Goal: Transaction & Acquisition: Download file/media

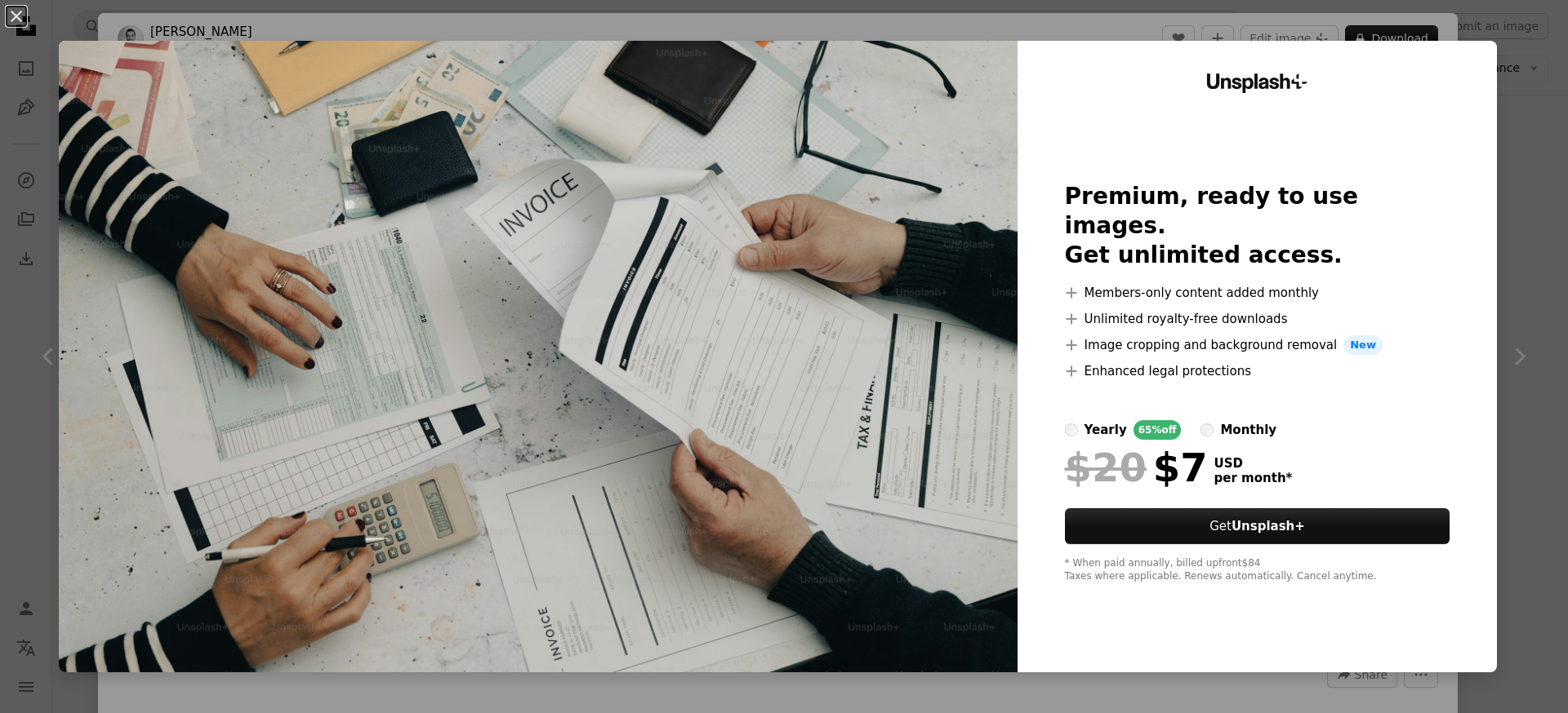
drag, startPoint x: 1546, startPoint y: 99, endPoint x: 1541, endPoint y: 156, distance: 57.2
click at [1546, 100] on div "An X shape Unsplash+ Premium, ready to use images. Get unlimited access. A plus…" at bounding box center [784, 356] width 1568 height 713
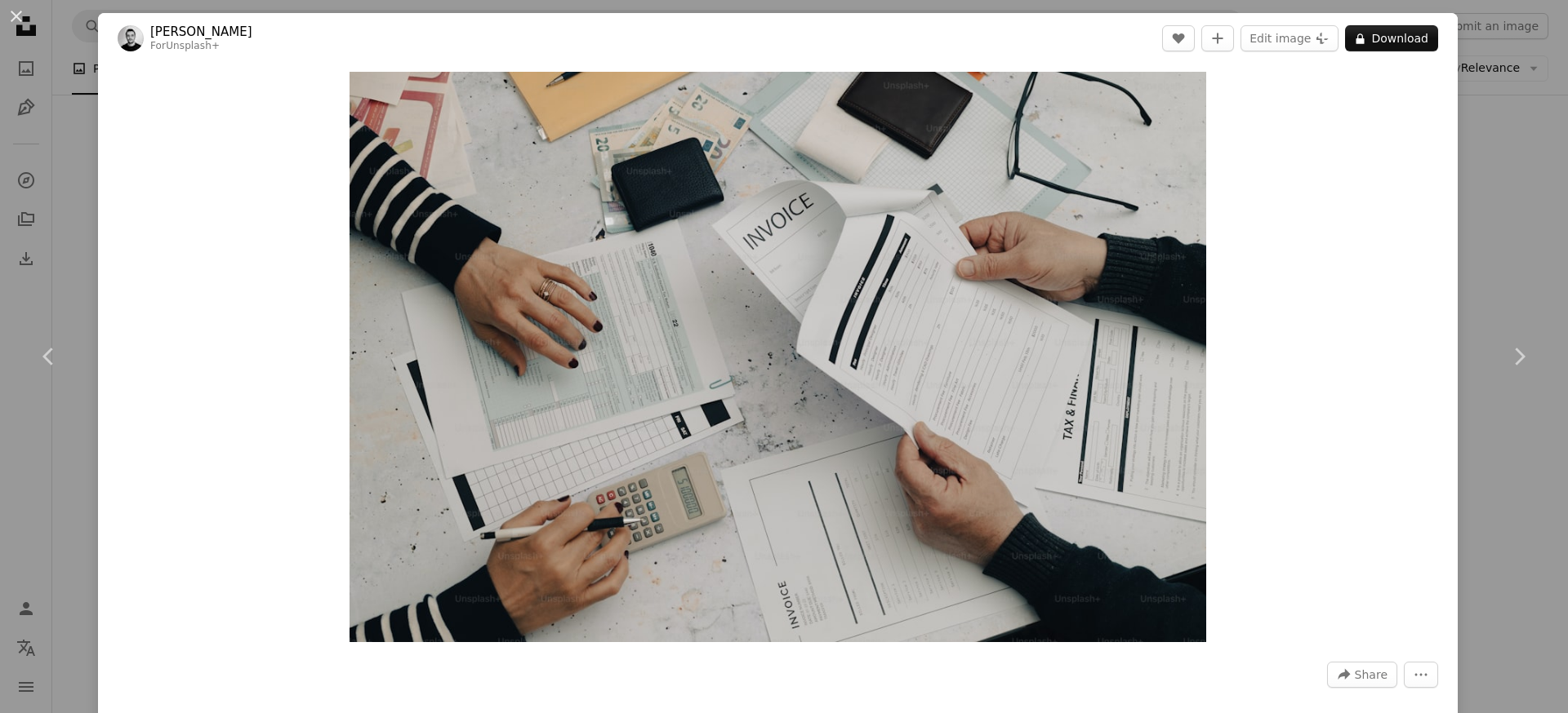
click at [1503, 225] on div "An X shape Chevron left Chevron right [PERSON_NAME] For Unsplash+ A heart A plu…" at bounding box center [784, 356] width 1568 height 713
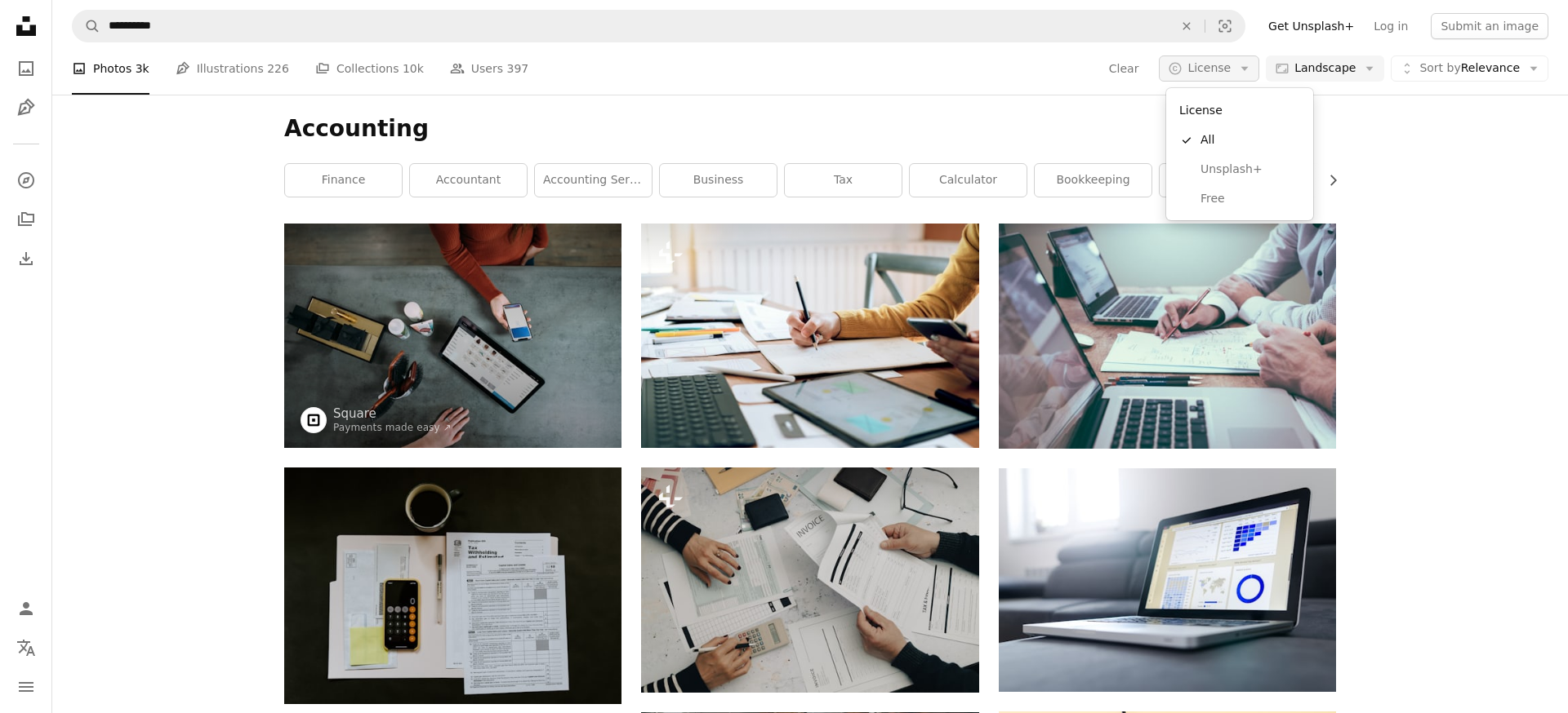
click at [1194, 68] on span "License" at bounding box center [1209, 67] width 43 height 13
click at [1218, 194] on span "Free" at bounding box center [1250, 199] width 100 height 16
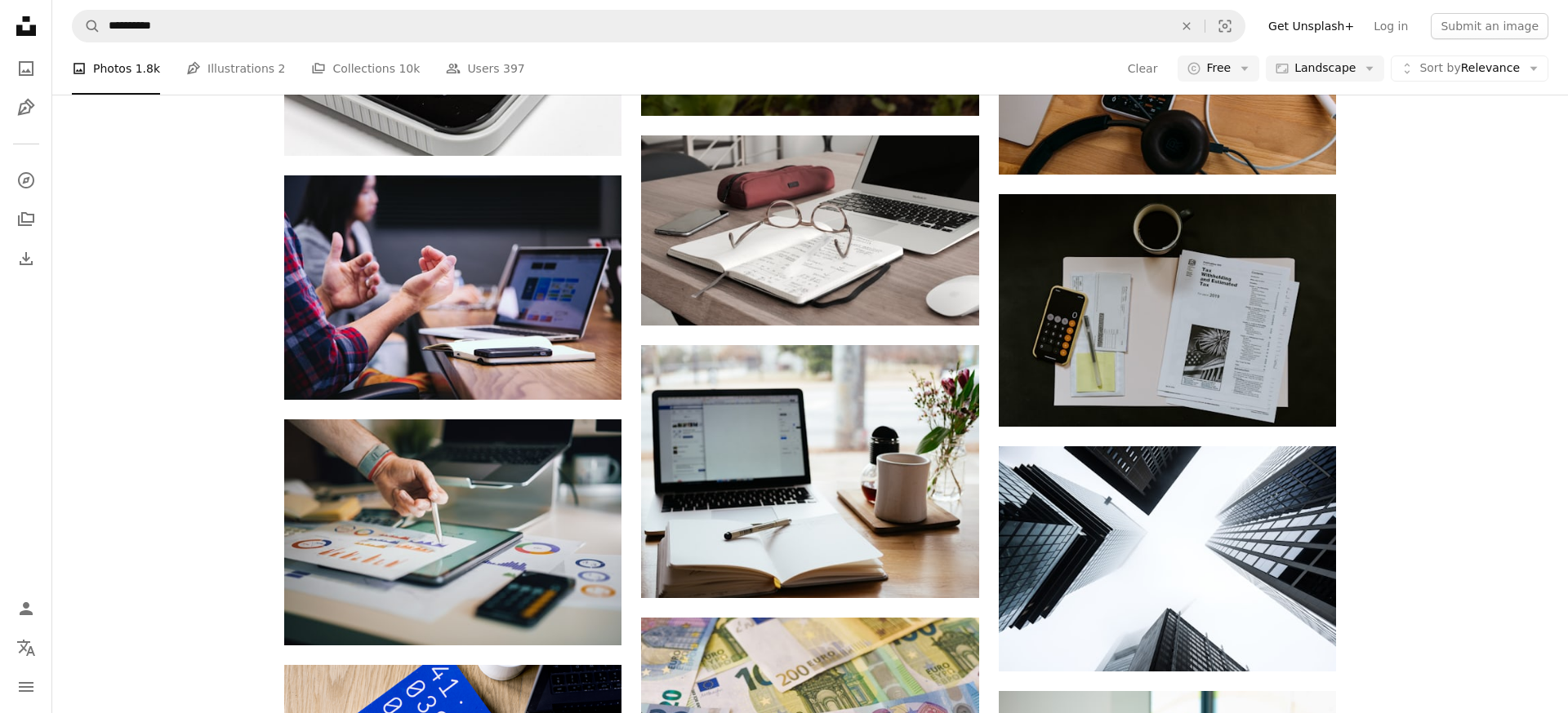
scroll to position [1517, 0]
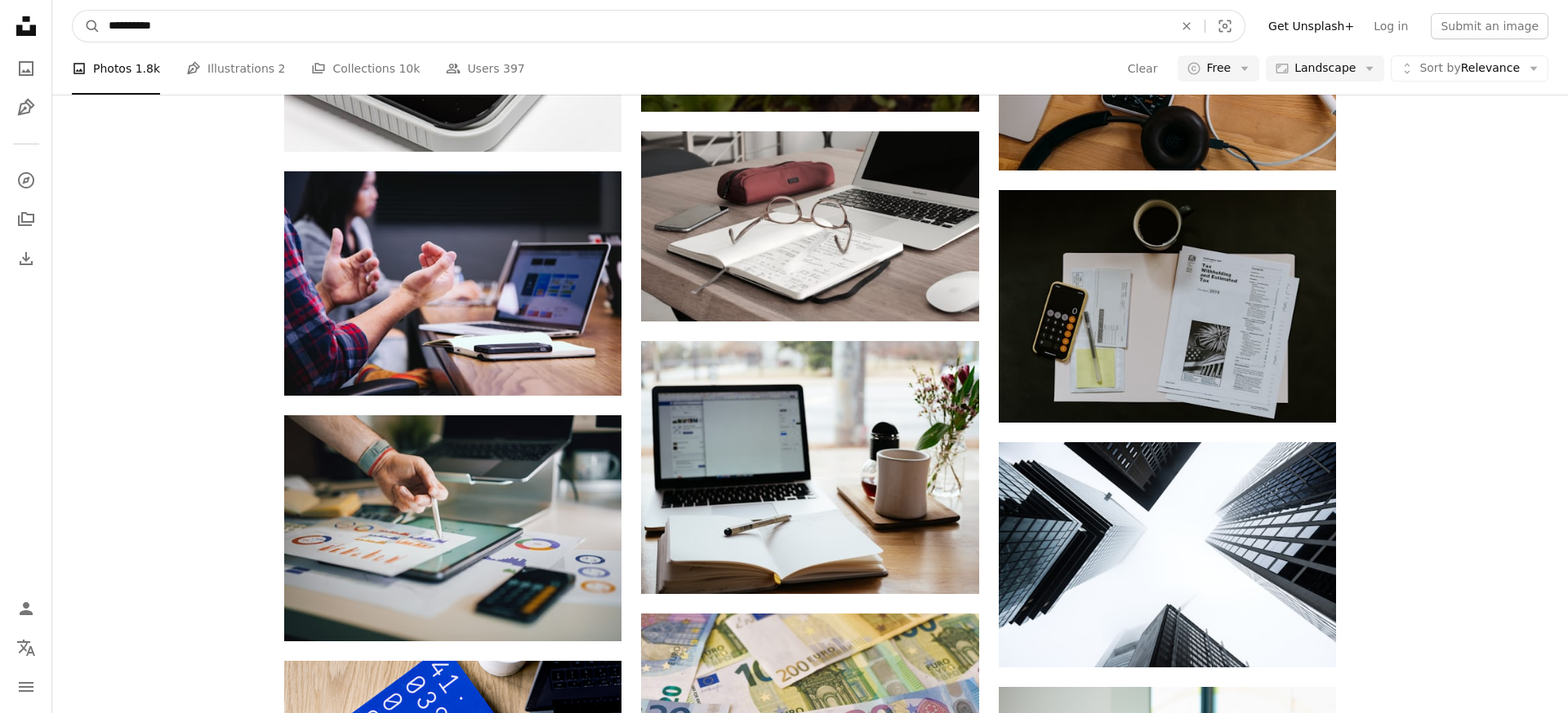
click at [434, 33] on input "**********" at bounding box center [635, 26] width 1068 height 31
type input "*******"
click button "A magnifying glass" at bounding box center [86, 26] width 28 height 31
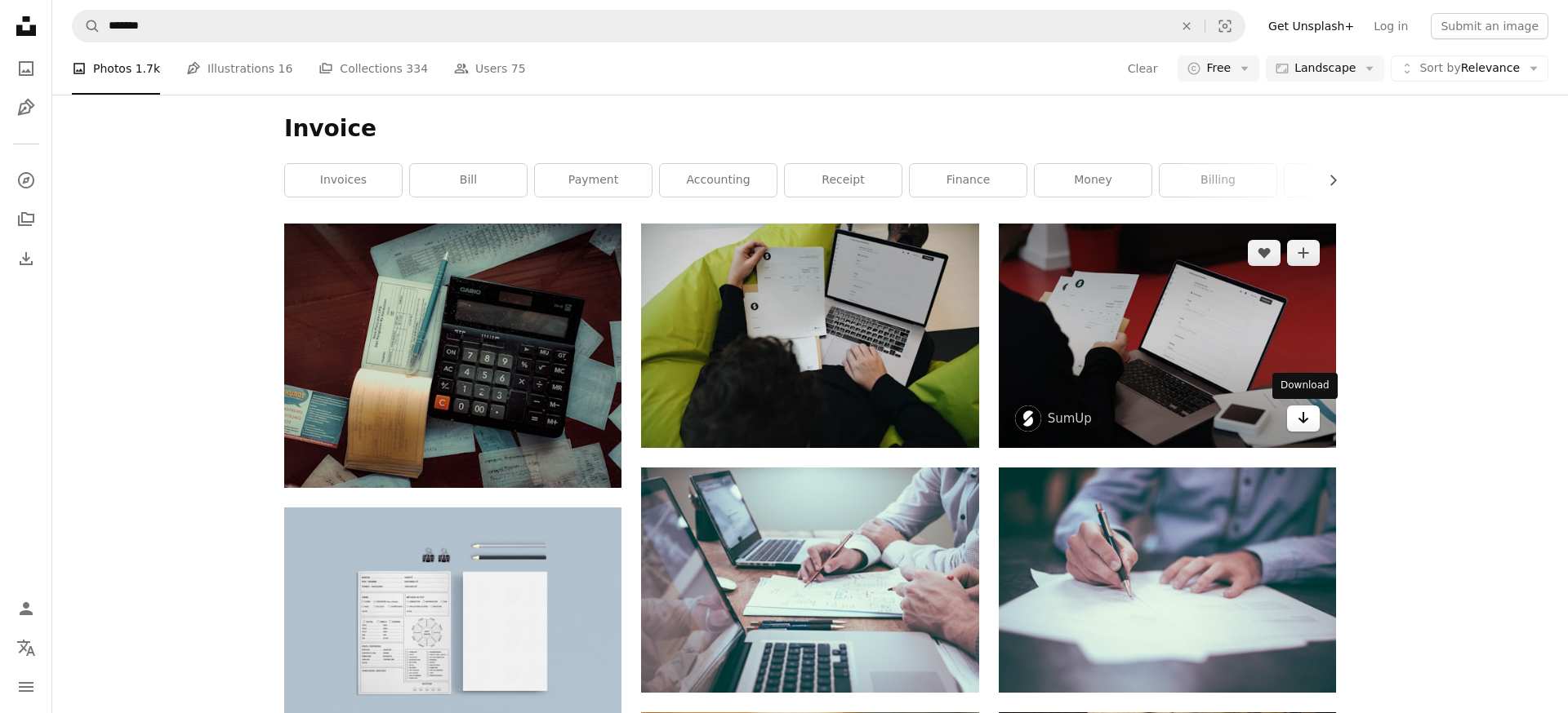
click at [1307, 419] on icon "Download" at bounding box center [1303, 418] width 11 height 12
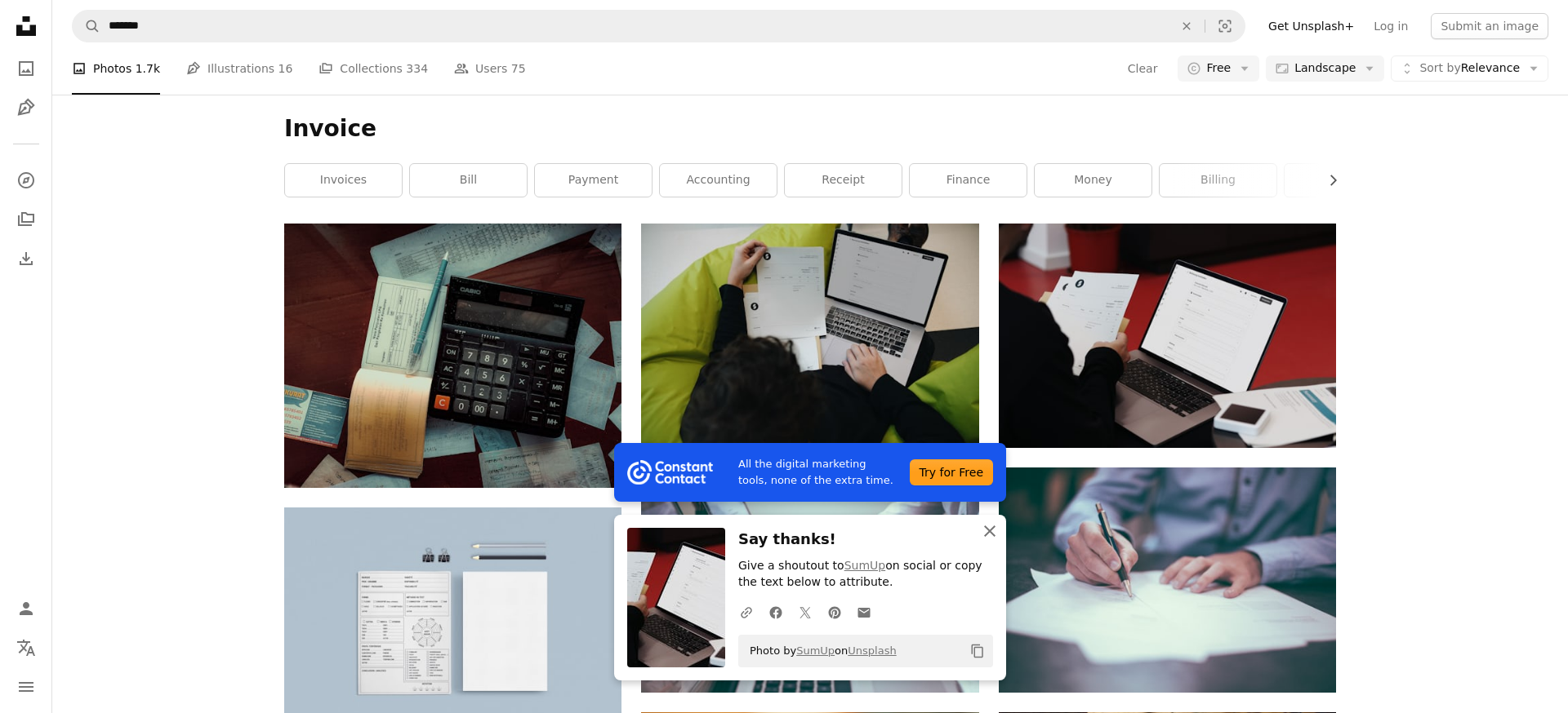
click at [988, 533] on icon "button" at bounding box center [990, 531] width 12 height 12
